Goal: Information Seeking & Learning: Learn about a topic

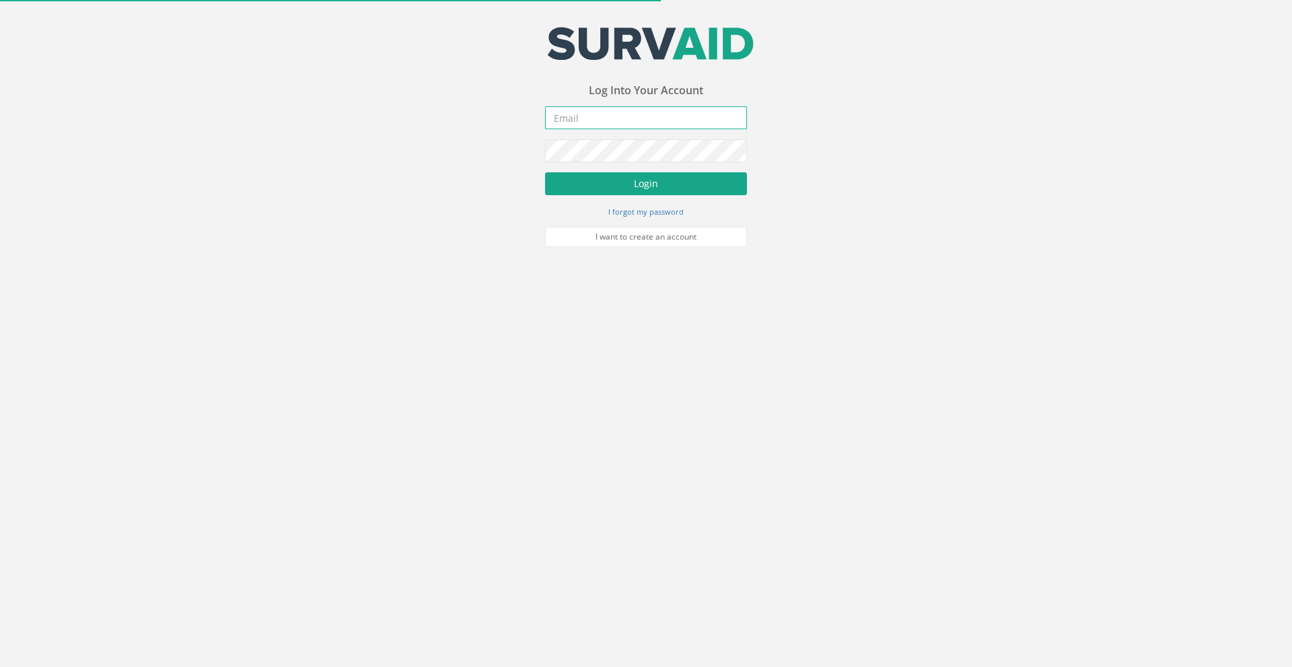
type input "[EMAIL_ADDRESS][DOMAIN_NAME]"
click at [598, 186] on button "Login" at bounding box center [646, 183] width 202 height 23
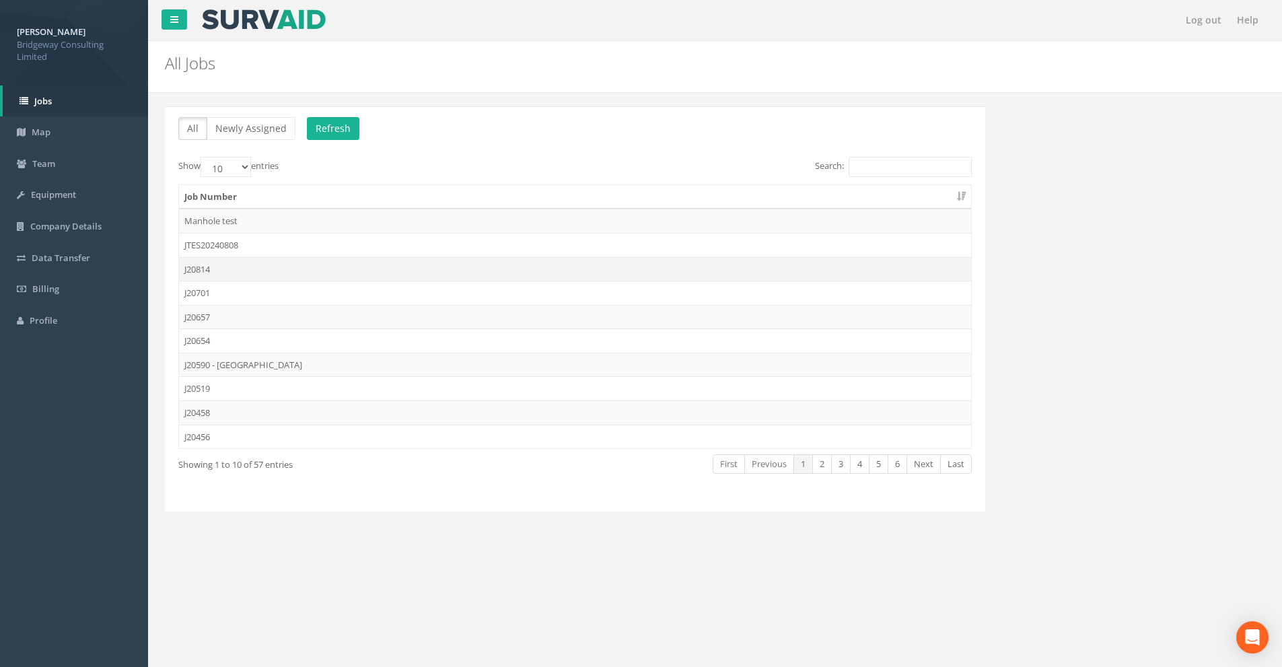
click at [230, 265] on td "J20814" at bounding box center [575, 269] width 792 height 24
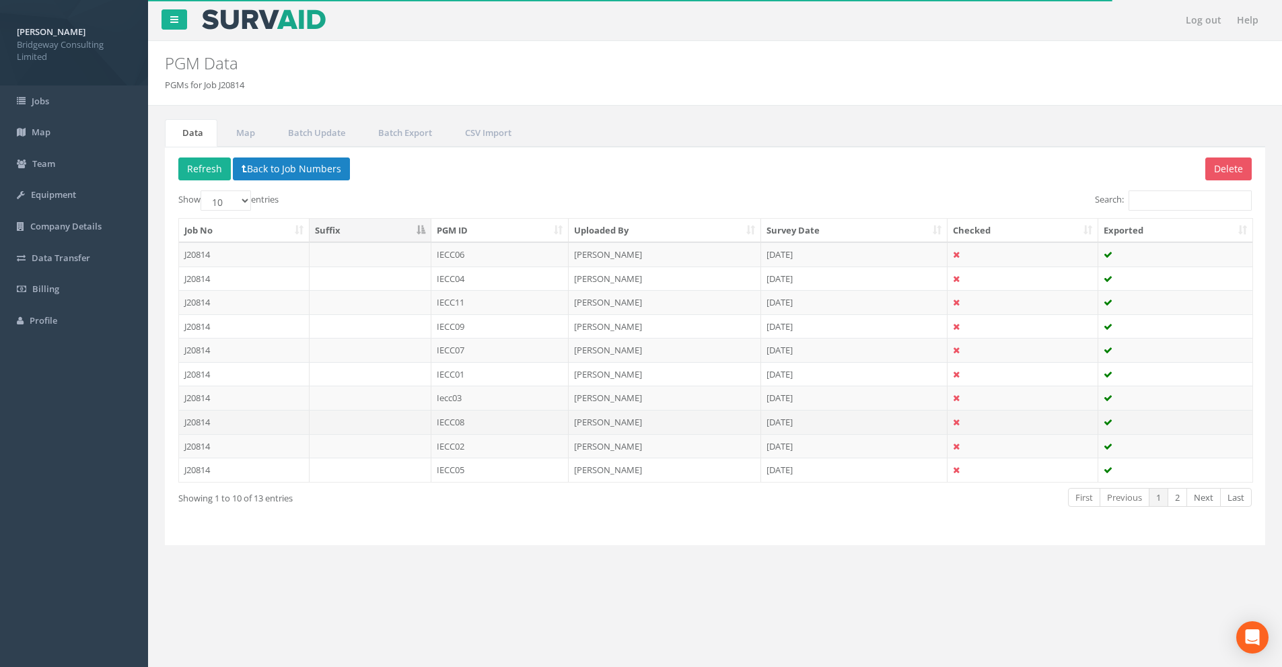
click at [475, 431] on td "IECC08" at bounding box center [500, 422] width 138 height 24
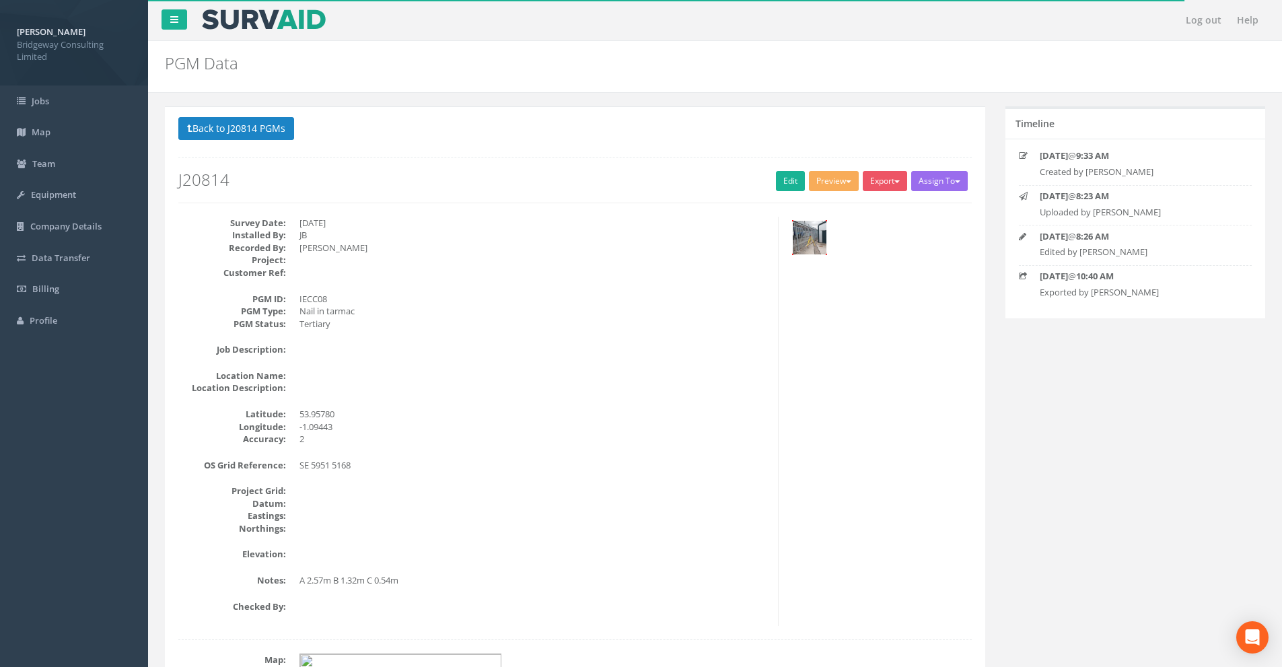
click at [819, 241] on img at bounding box center [810, 238] width 34 height 34
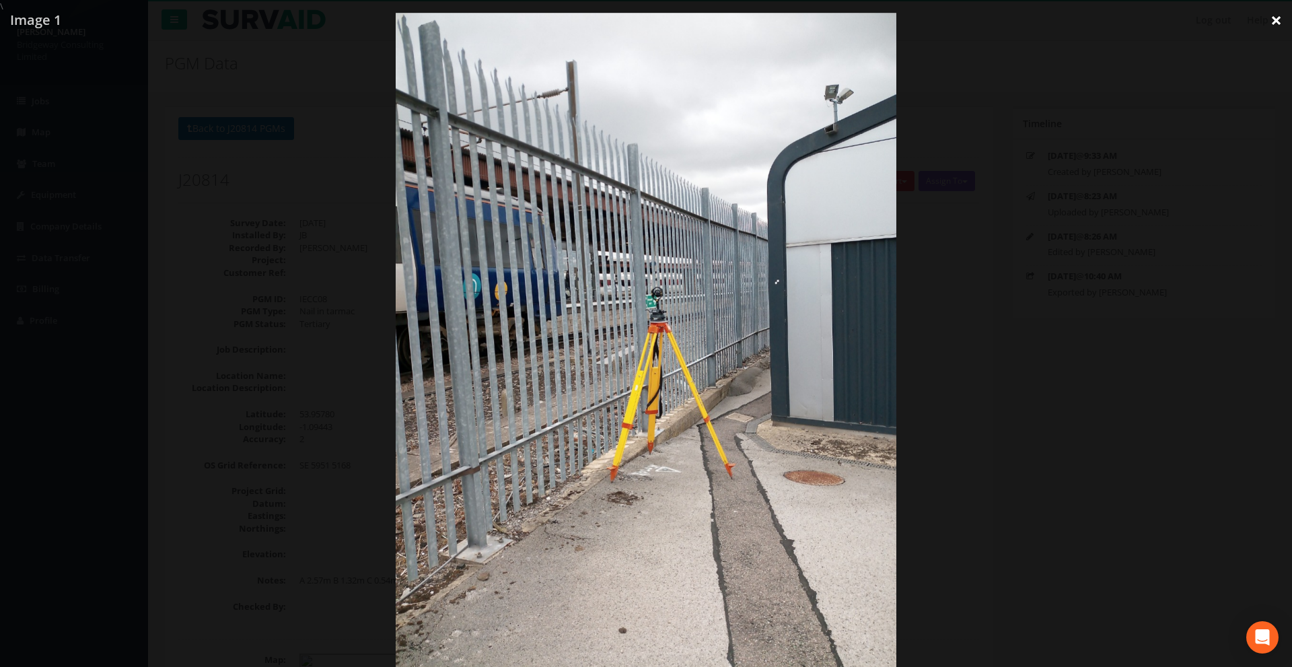
click at [1280, 22] on link "×" at bounding box center [1276, 20] width 32 height 40
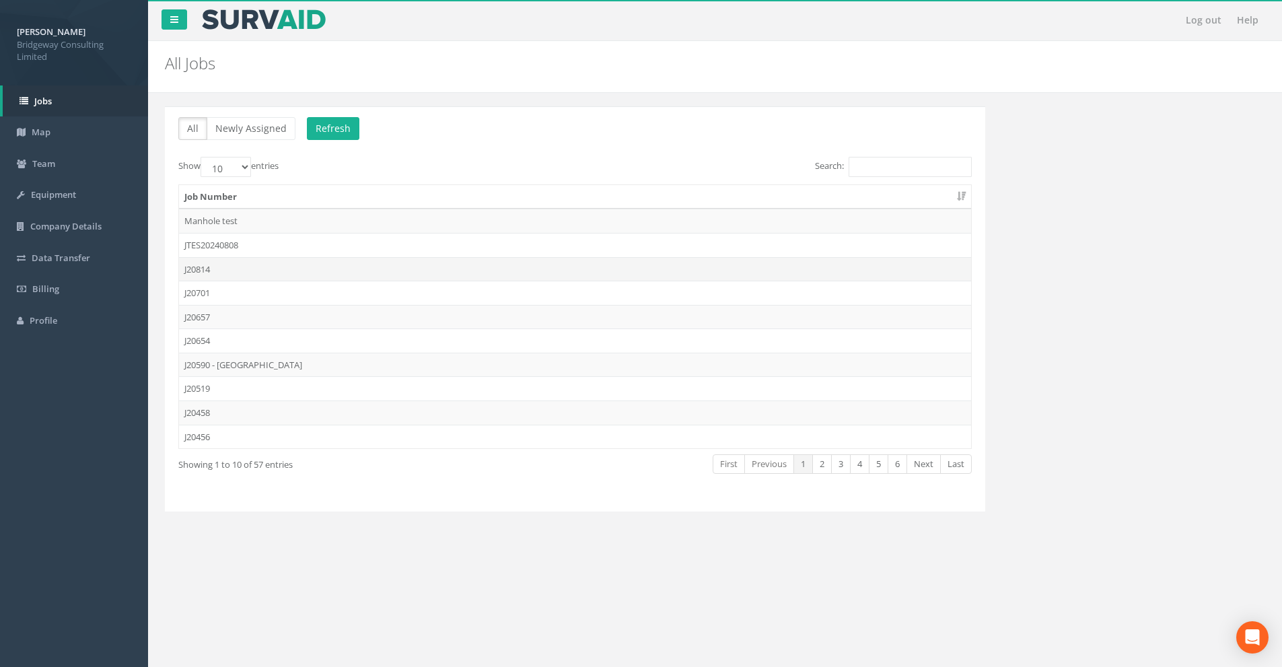
click at [250, 267] on td "J20814" at bounding box center [575, 269] width 792 height 24
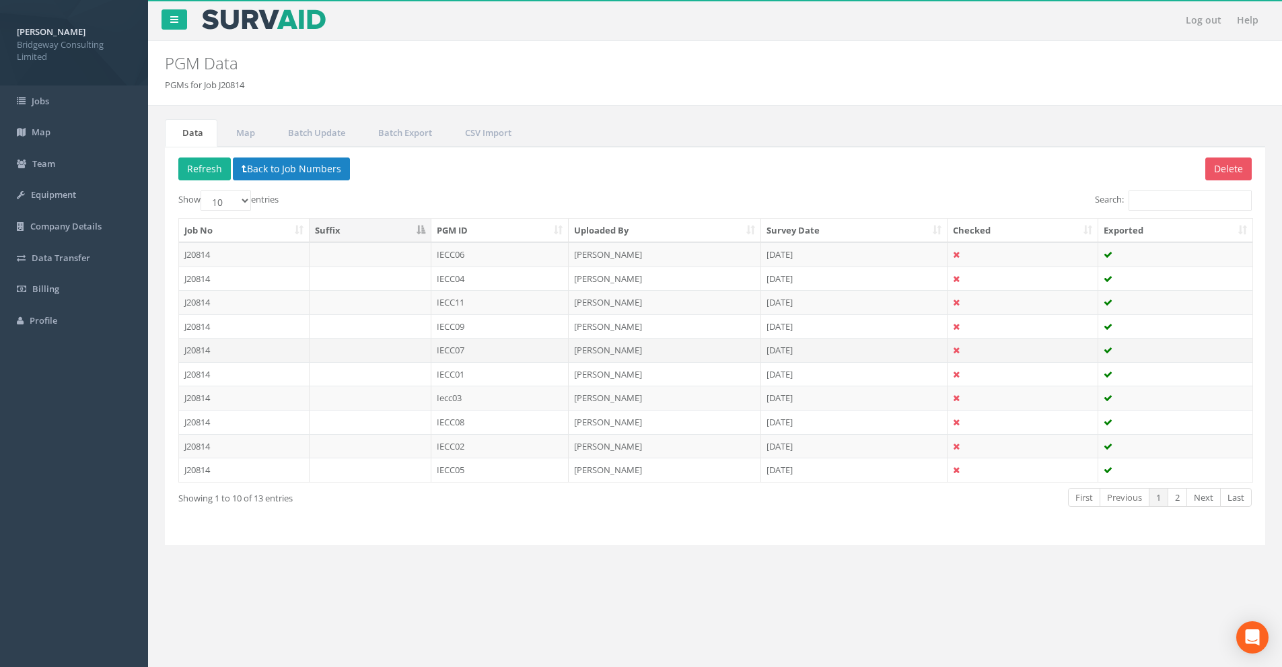
click at [459, 349] on td "IECC07" at bounding box center [500, 350] width 138 height 24
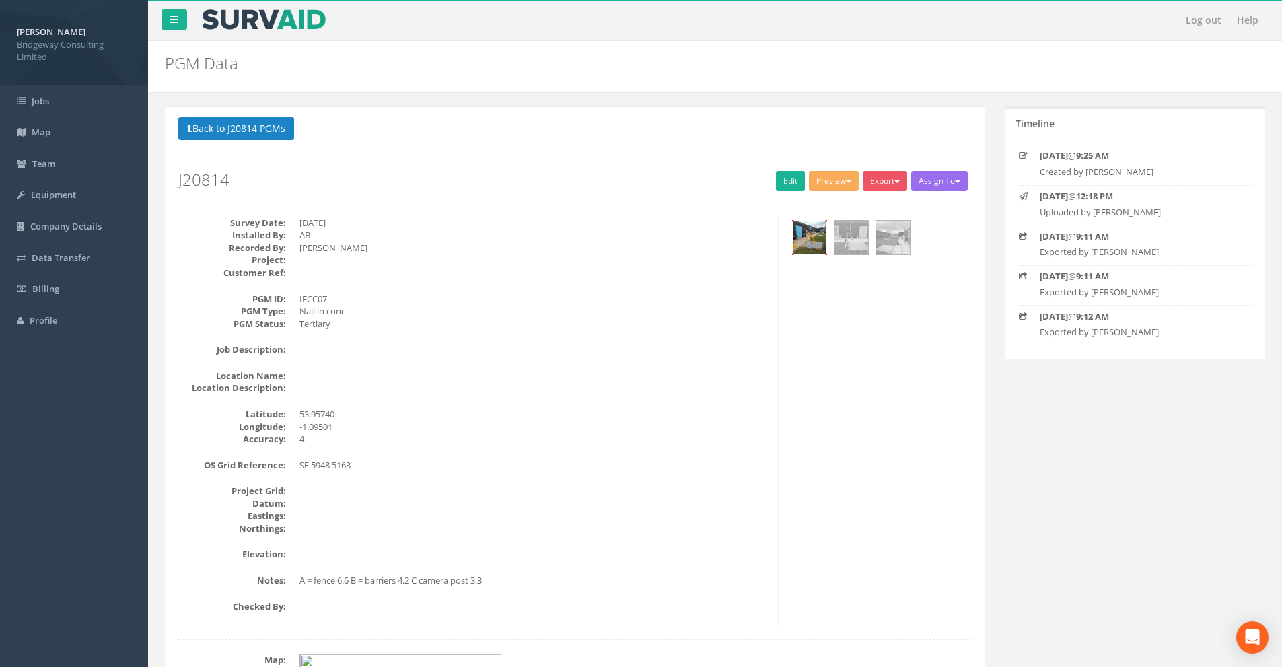
click at [820, 237] on img at bounding box center [810, 238] width 34 height 34
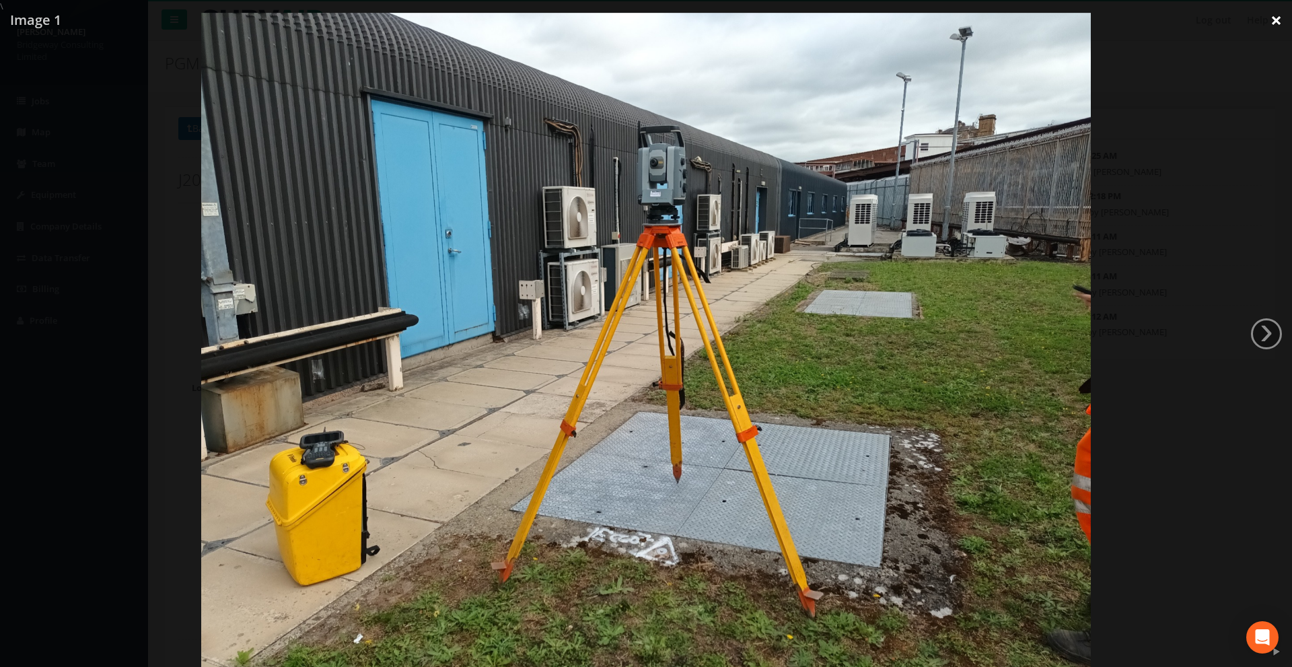
click at [1277, 19] on link "×" at bounding box center [1276, 20] width 32 height 40
